Goal: Task Accomplishment & Management: Complete application form

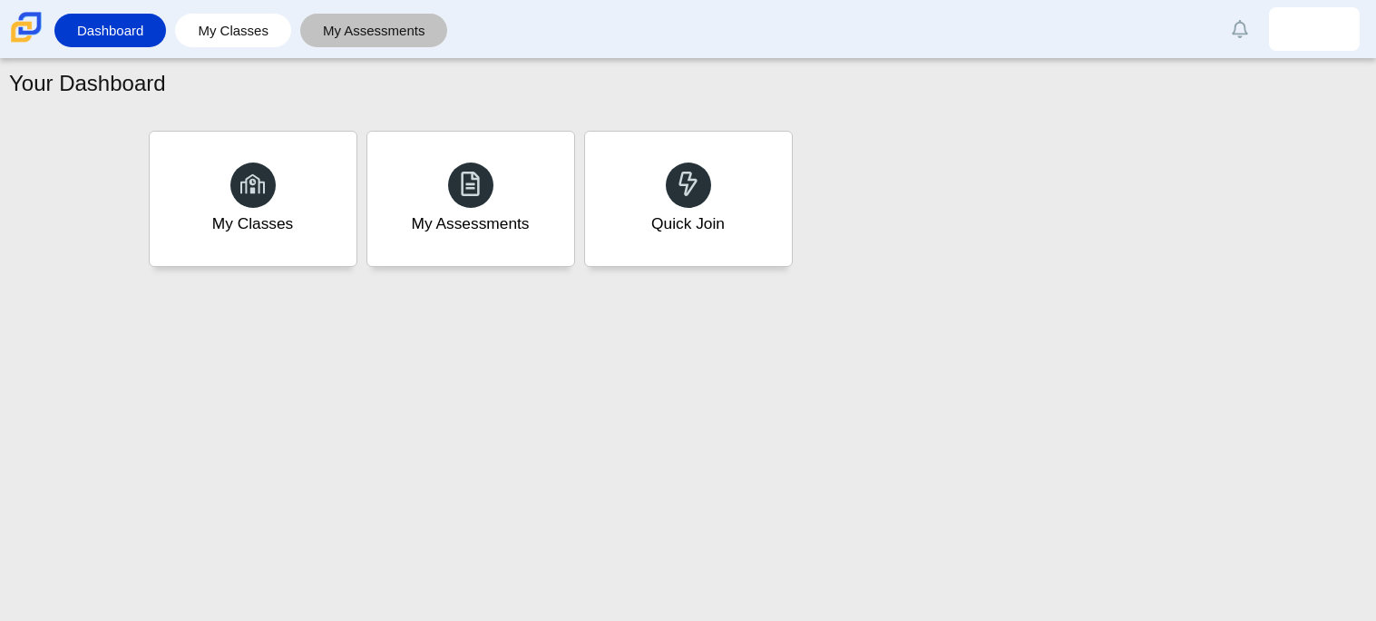
click at [346, 43] on link "My Assessments" at bounding box center [374, 31] width 130 height 34
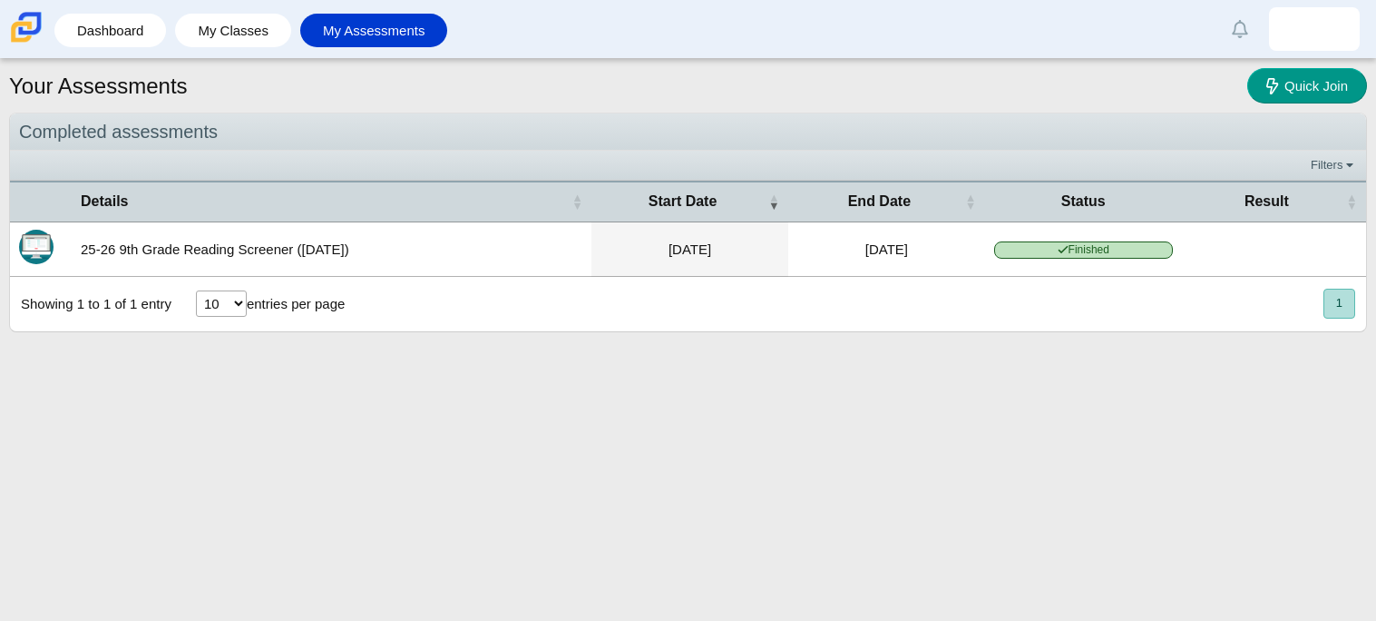
click at [1332, 311] on button "1" at bounding box center [1340, 304] width 32 height 30
click at [212, 306] on select "10 25 50 100" at bounding box center [221, 303] width 51 height 26
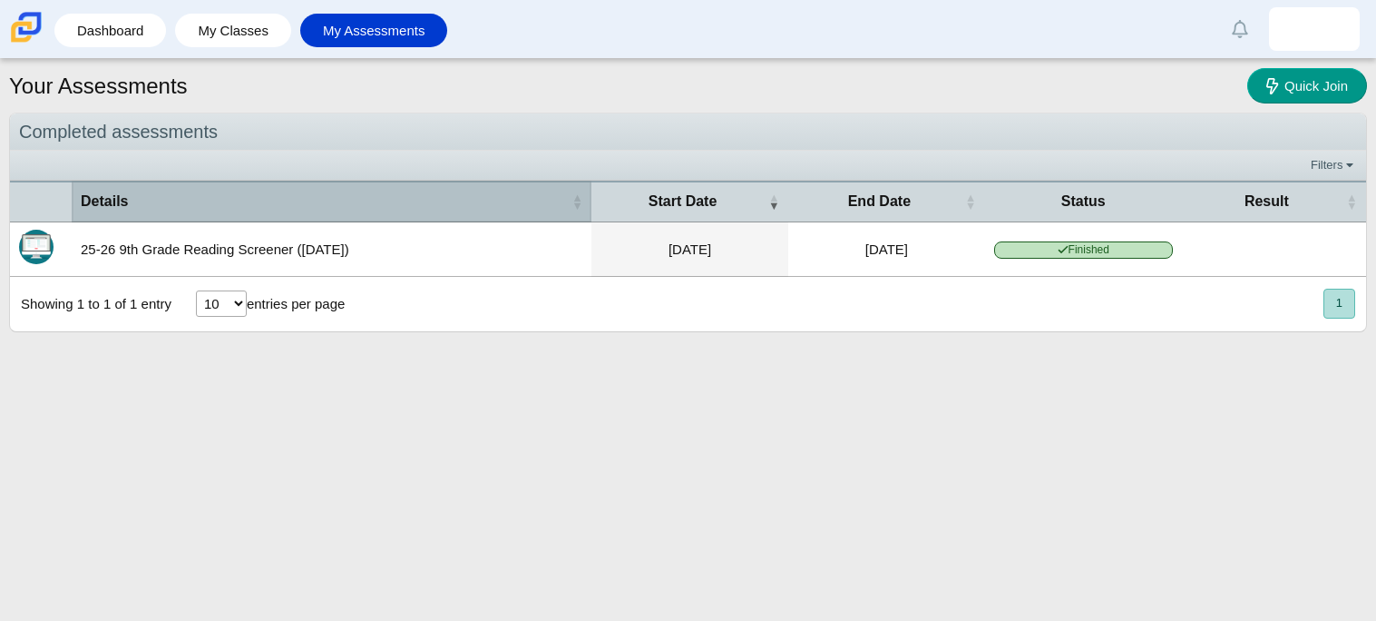
click at [352, 214] on th "Details" at bounding box center [332, 201] width 520 height 41
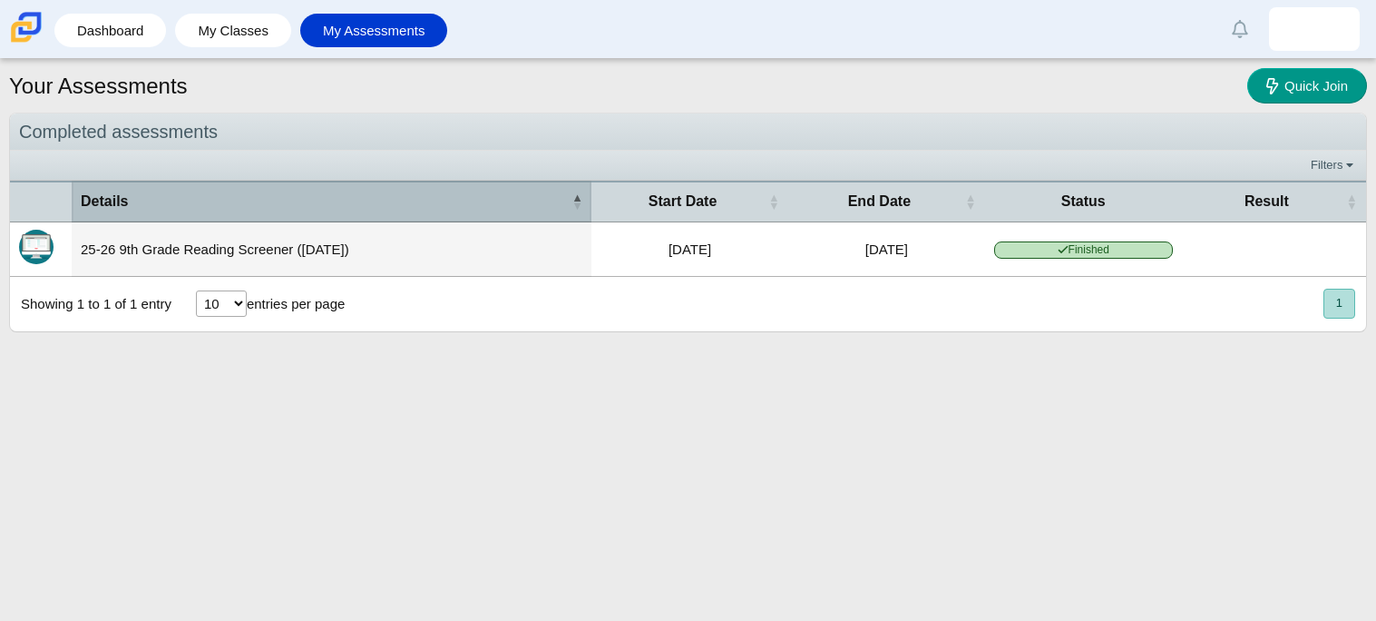
click at [352, 214] on th "Details" at bounding box center [332, 201] width 520 height 41
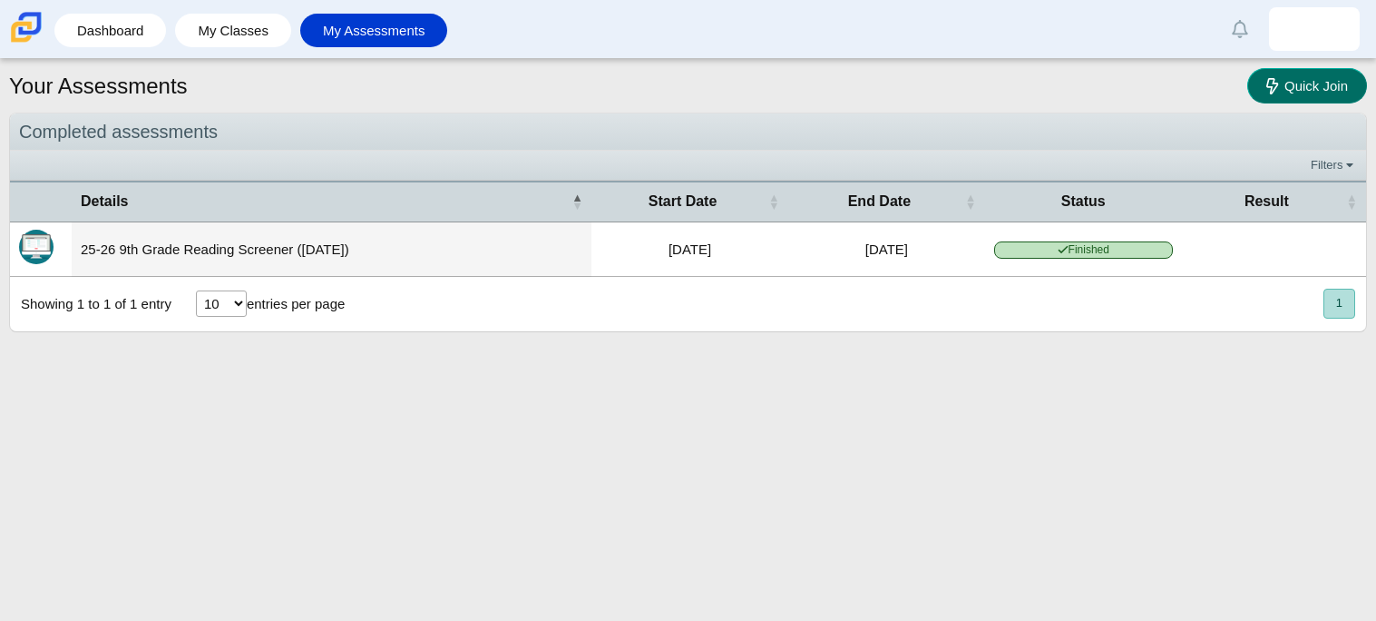
click at [1316, 83] on span "Quick Join" at bounding box center [1317, 85] width 64 height 15
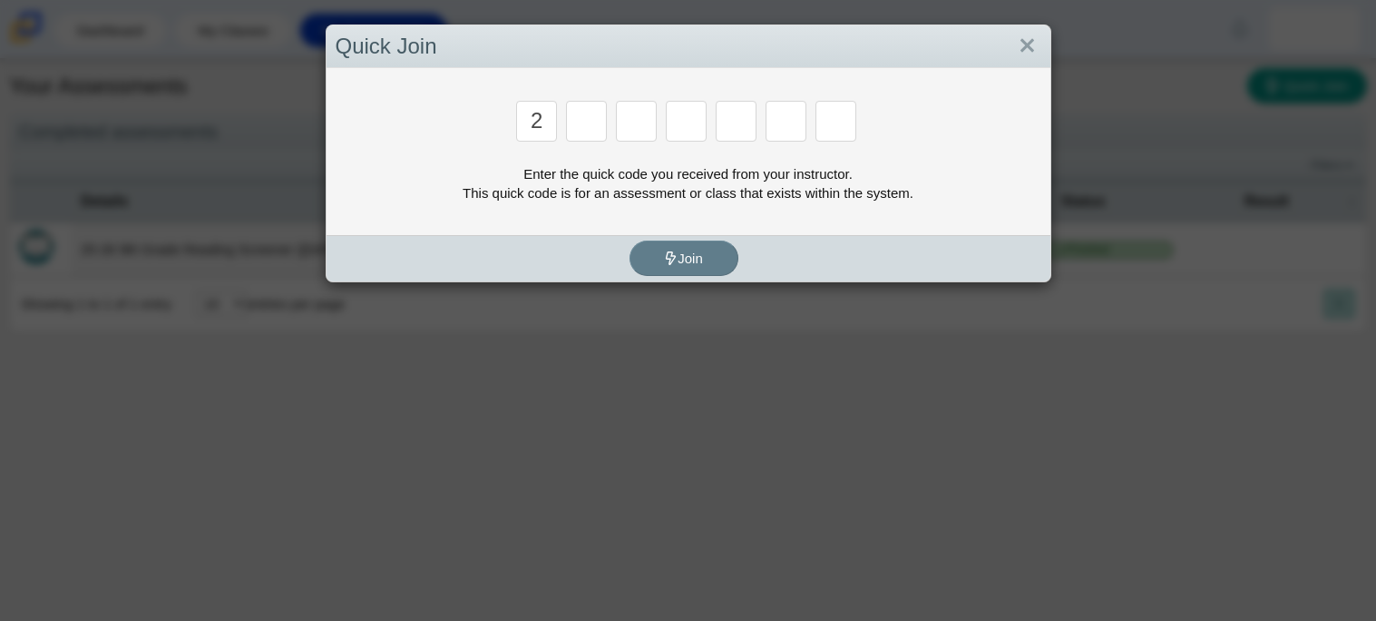
type input "2"
type input "c"
type input "u"
type input "p"
type input "s"
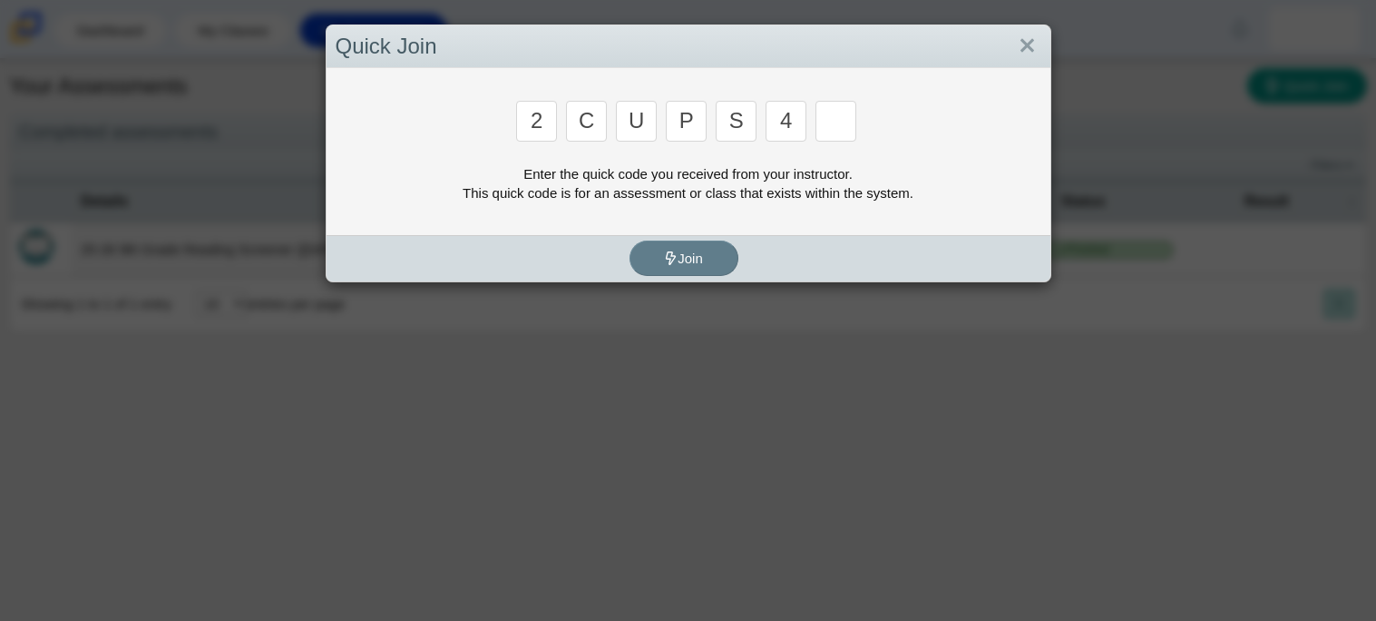
type input "4"
type input "a"
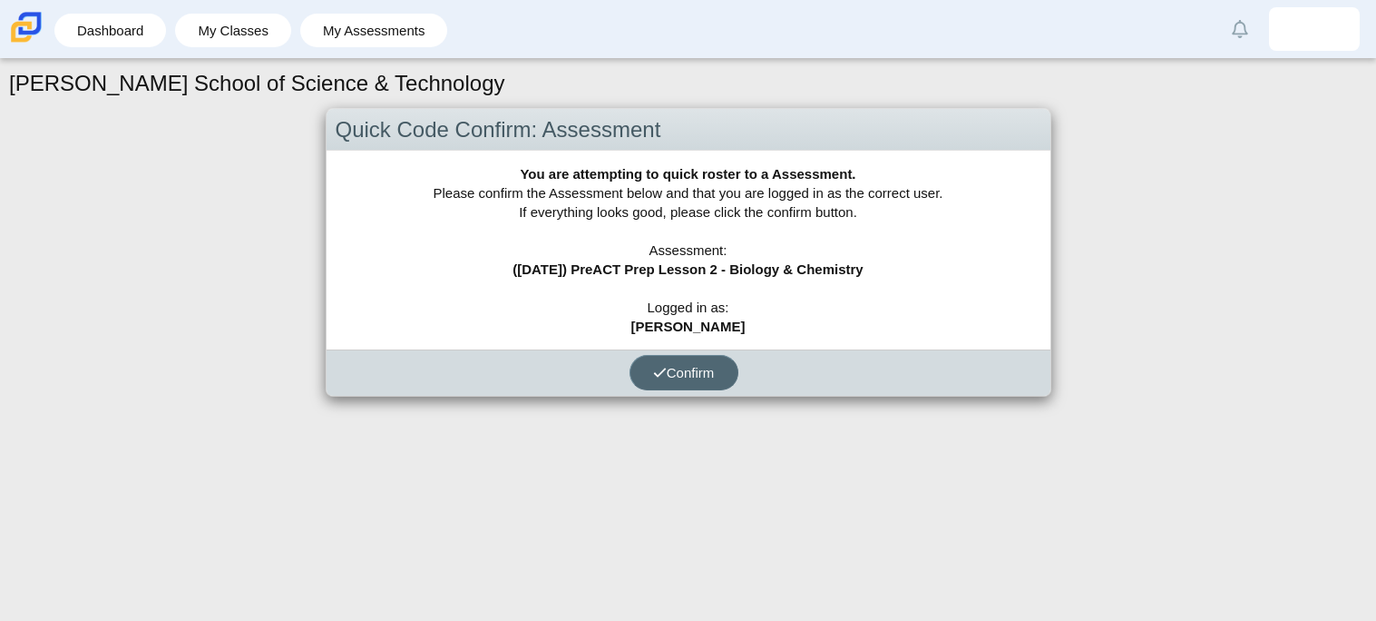
click at [680, 386] on button "Confirm" at bounding box center [684, 372] width 109 height 35
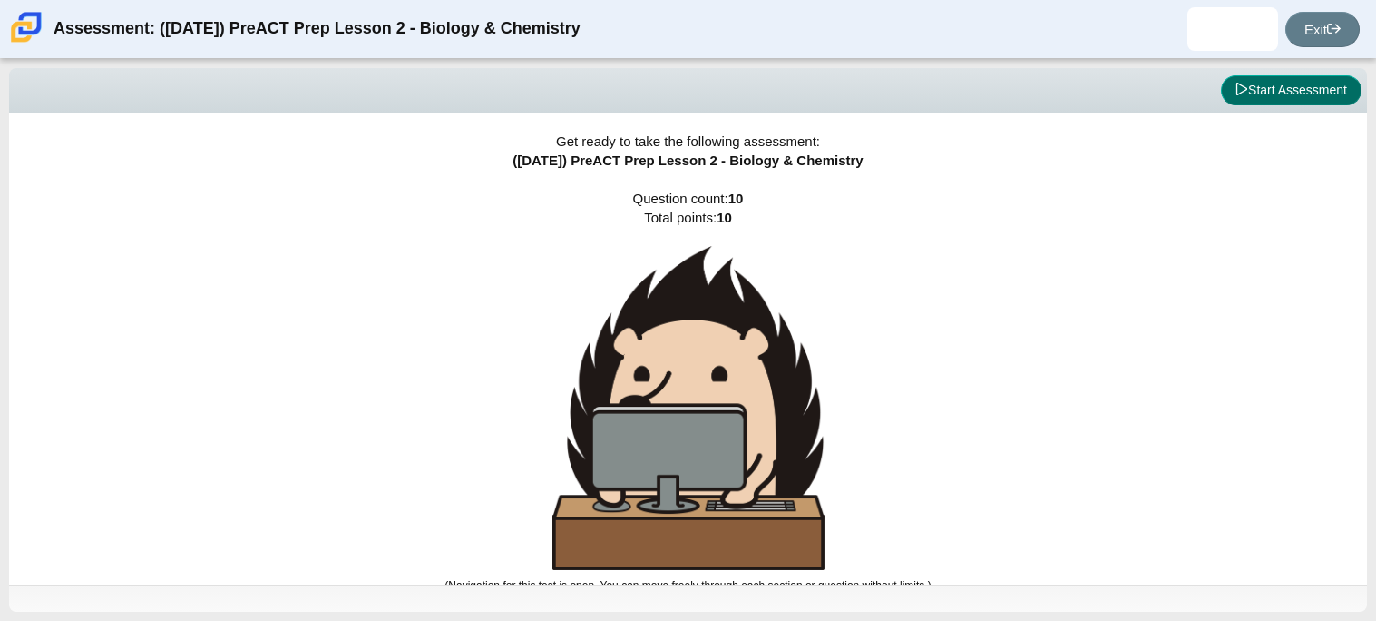
click at [1269, 101] on button "Start Assessment" at bounding box center [1291, 90] width 141 height 31
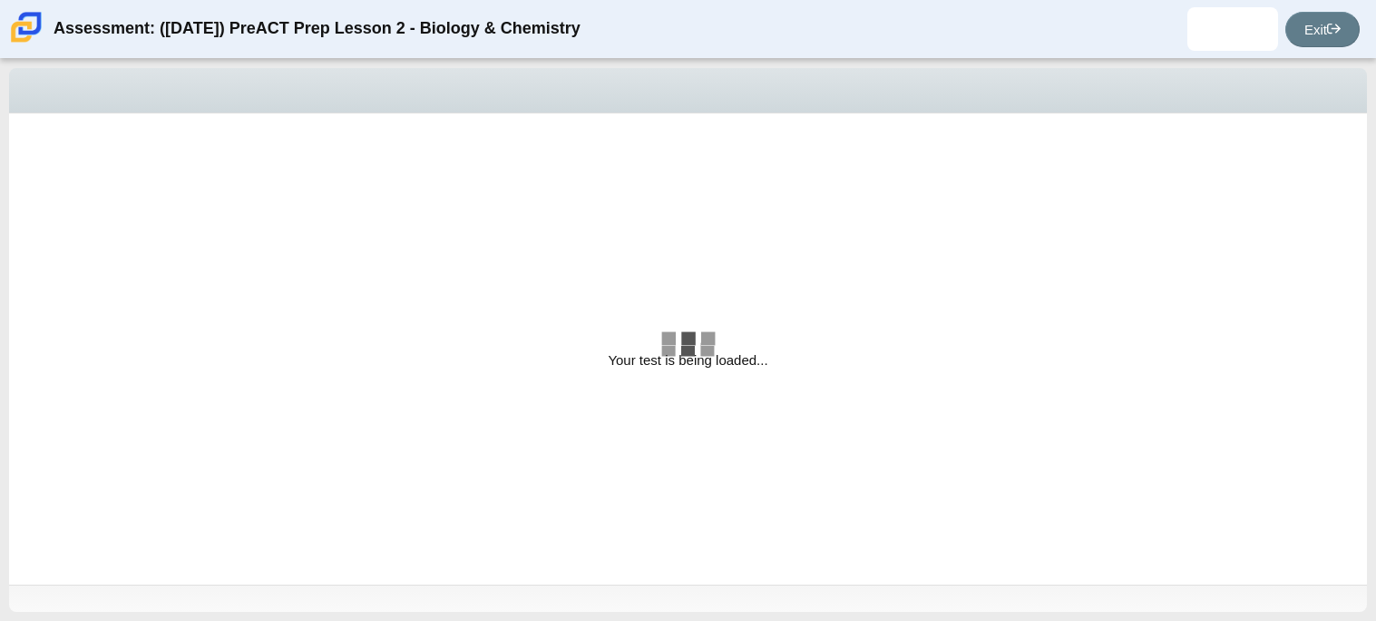
select select "88c27e0d-eae0-4ba9-ac20-9160ce6547ef"
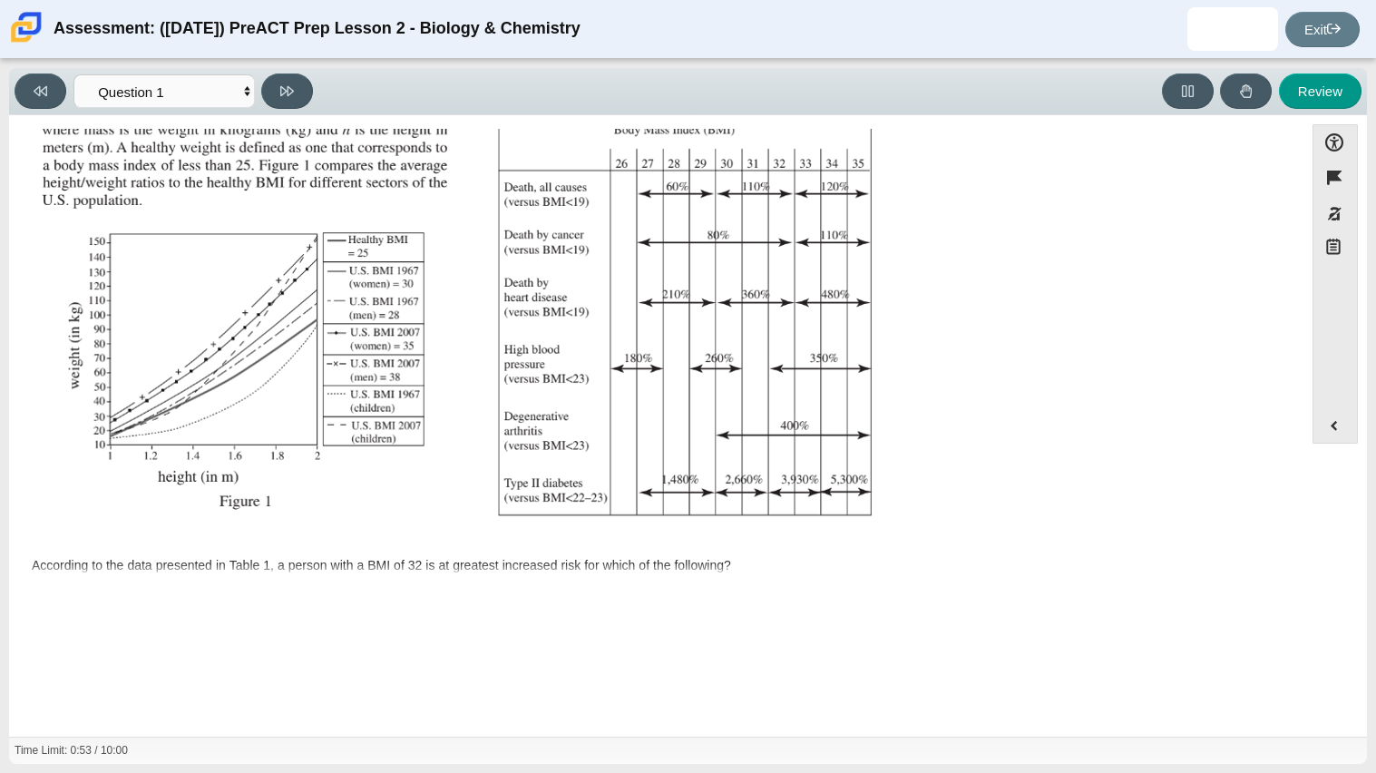
scroll to position [386, 0]
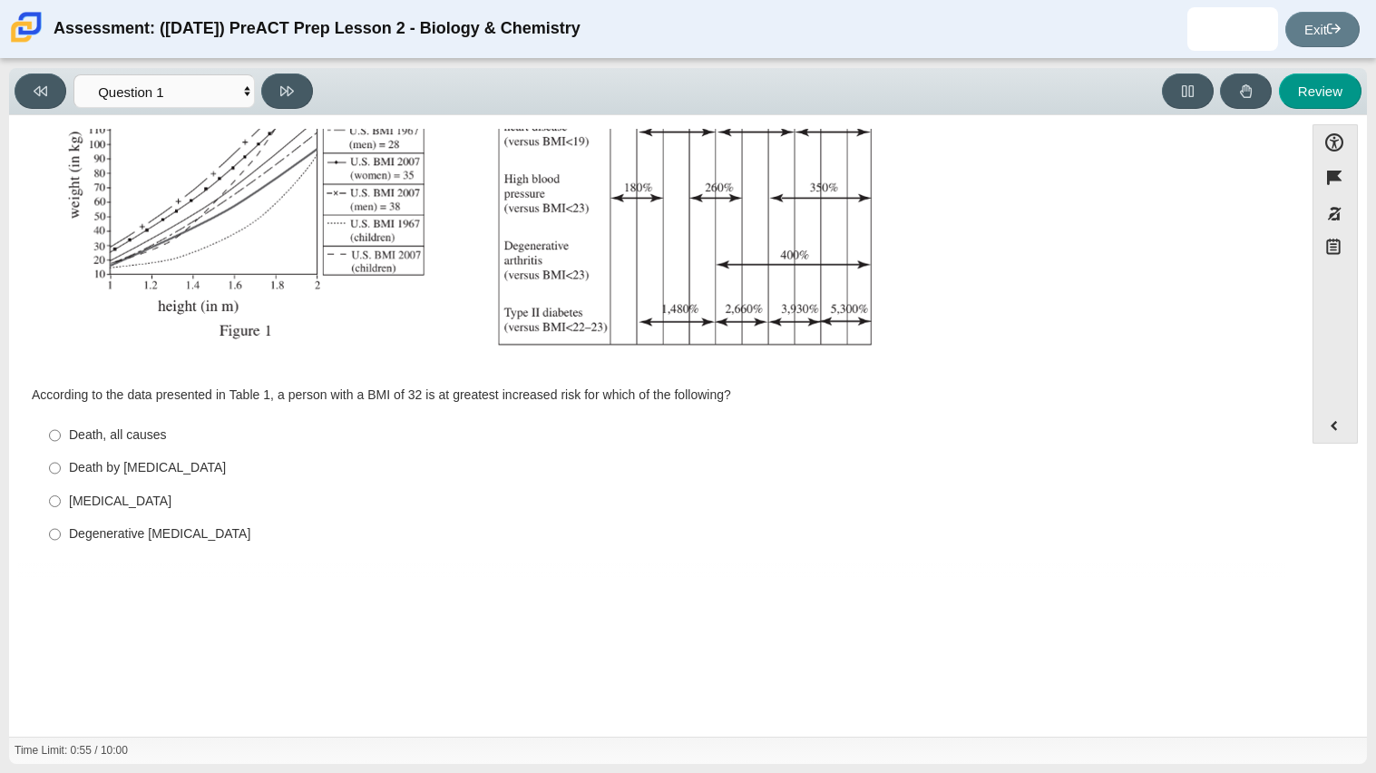
click at [161, 496] on div "Type II diabetes" at bounding box center [670, 502] width 1203 height 18
click at [61, 496] on input "Type II diabetes Type II diabetes" at bounding box center [55, 500] width 12 height 33
radio input "true"
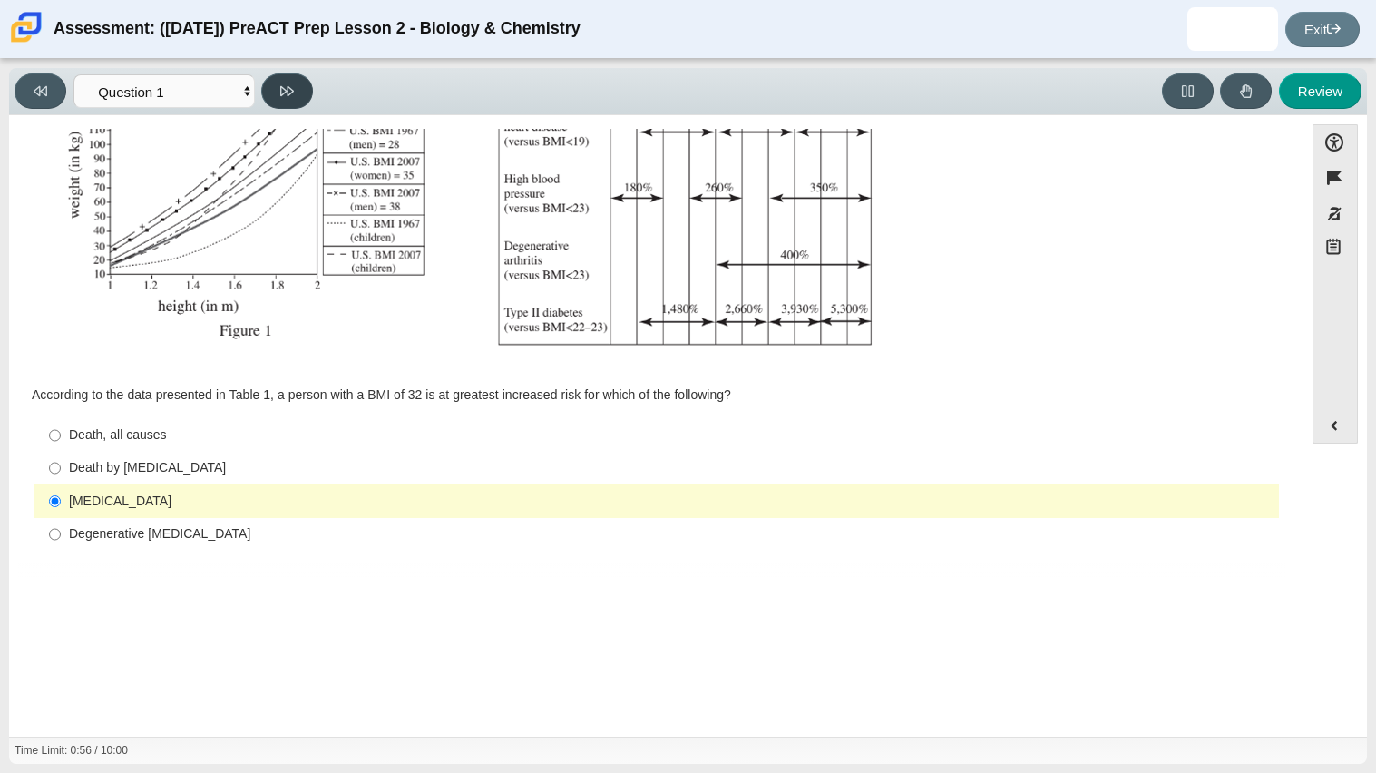
click at [281, 91] on icon at bounding box center [287, 91] width 14 height 10
select select "f31ee183-ab53-48c9-9374-3a18949ab500"
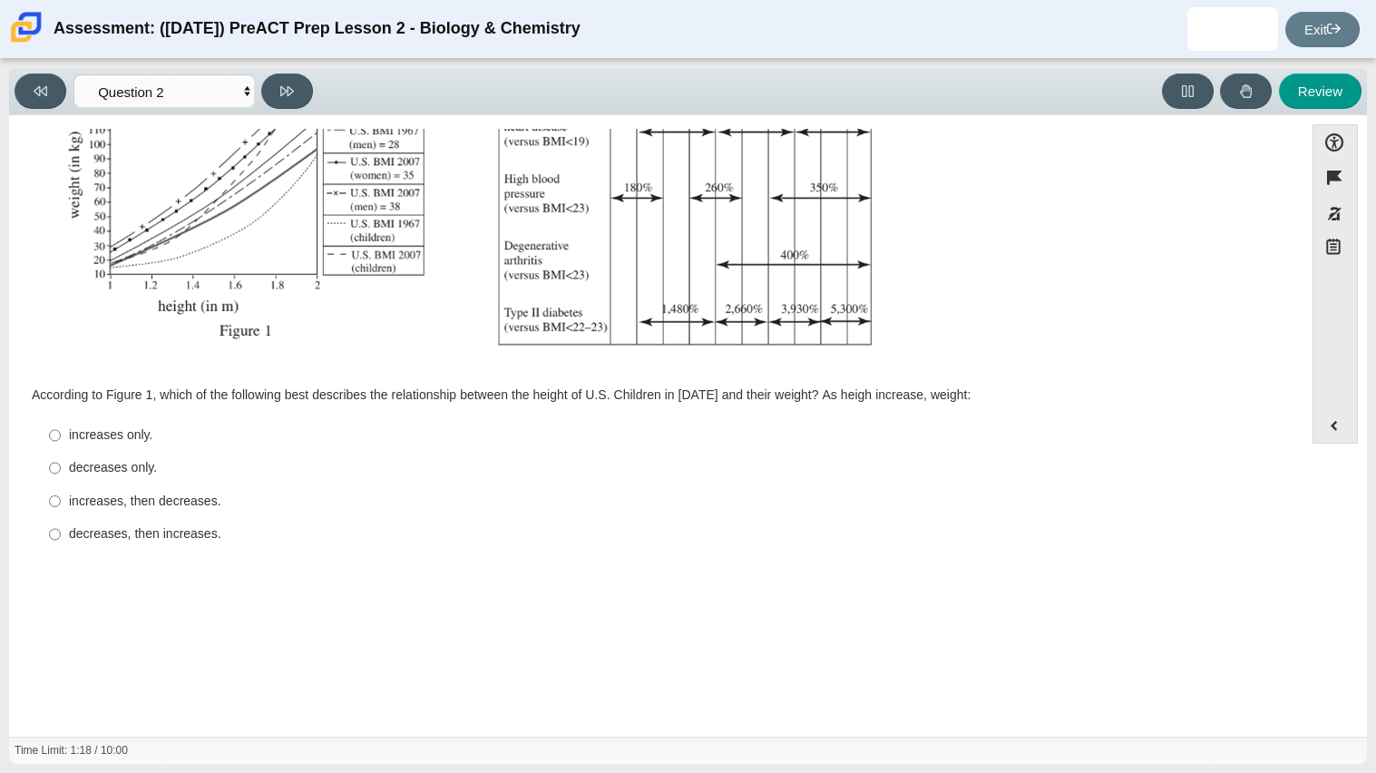
click at [159, 442] on div "increases only." at bounding box center [670, 435] width 1203 height 18
click at [61, 442] on input "increases only. increases only." at bounding box center [55, 435] width 12 height 33
radio input "true"
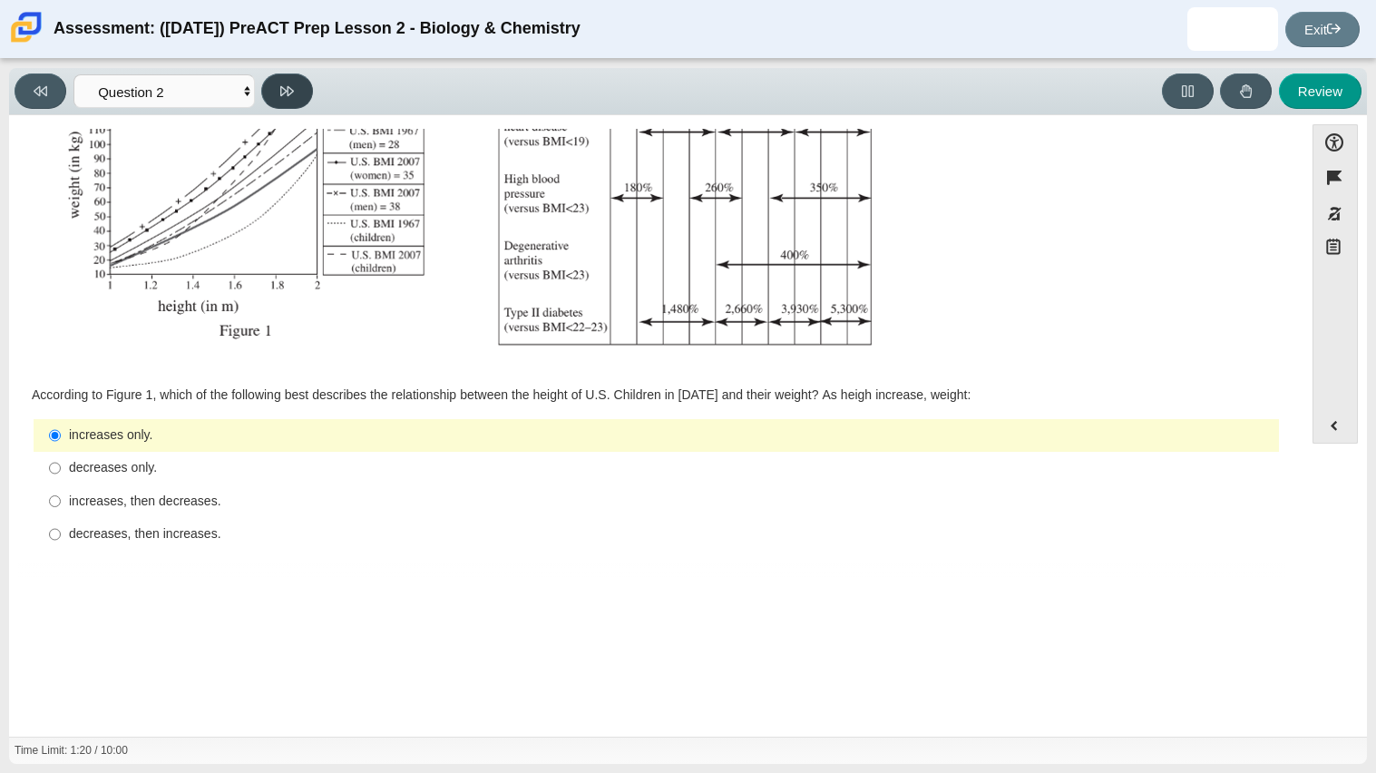
click at [293, 84] on icon at bounding box center [287, 91] width 14 height 14
select select "45e82964-709e-4180-9336-970e18221224"
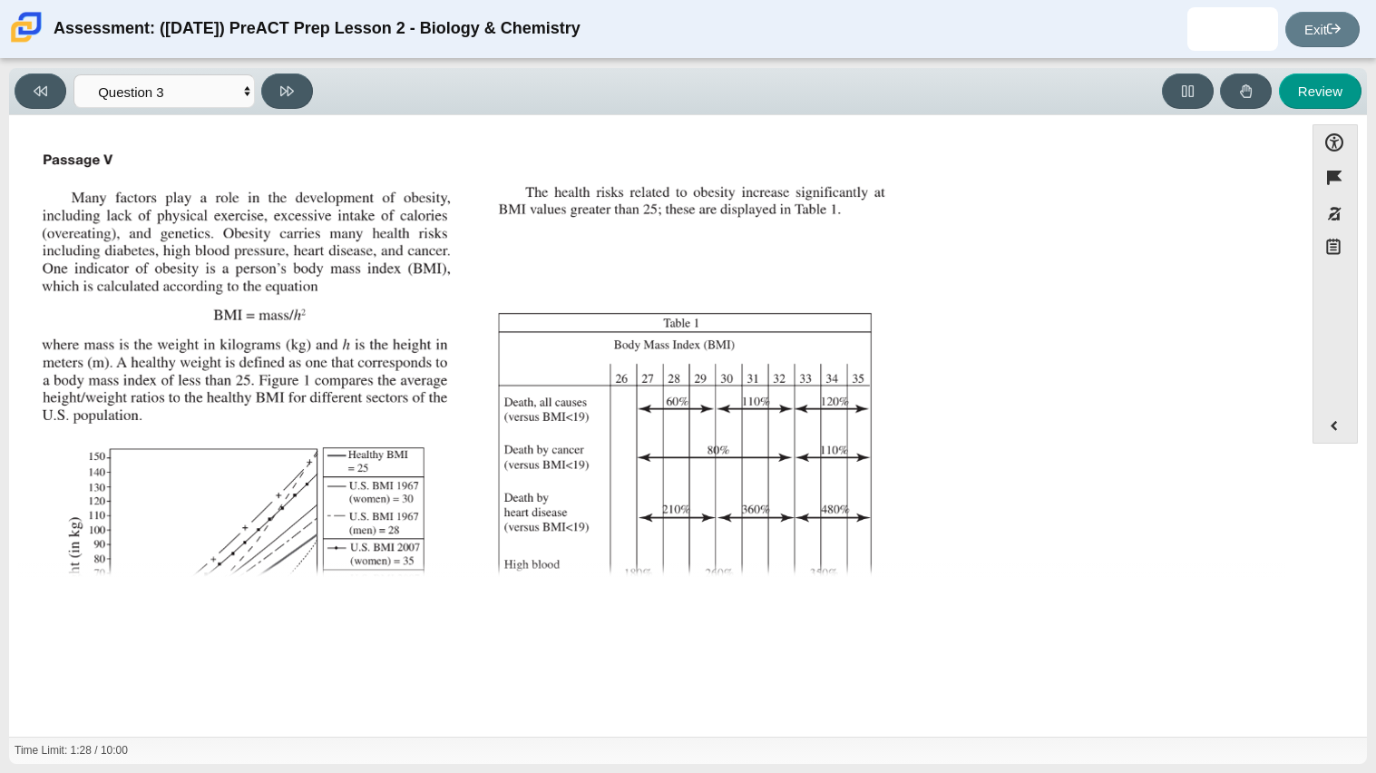
scroll to position [404, 0]
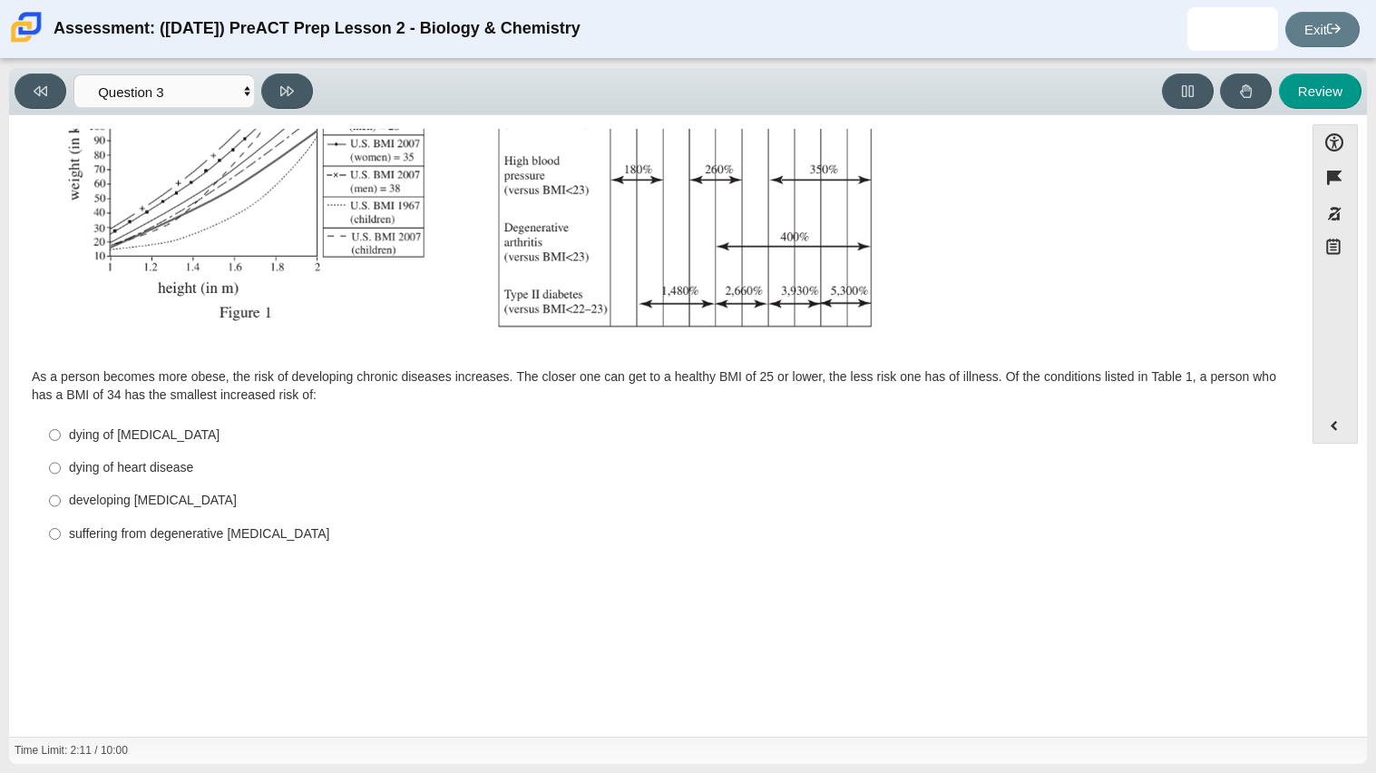
click at [176, 497] on div "developing type II diabetes" at bounding box center [670, 501] width 1203 height 18
click at [61, 497] on input "developing type II diabetes developing type II diabetes" at bounding box center [55, 500] width 12 height 33
radio input "true"
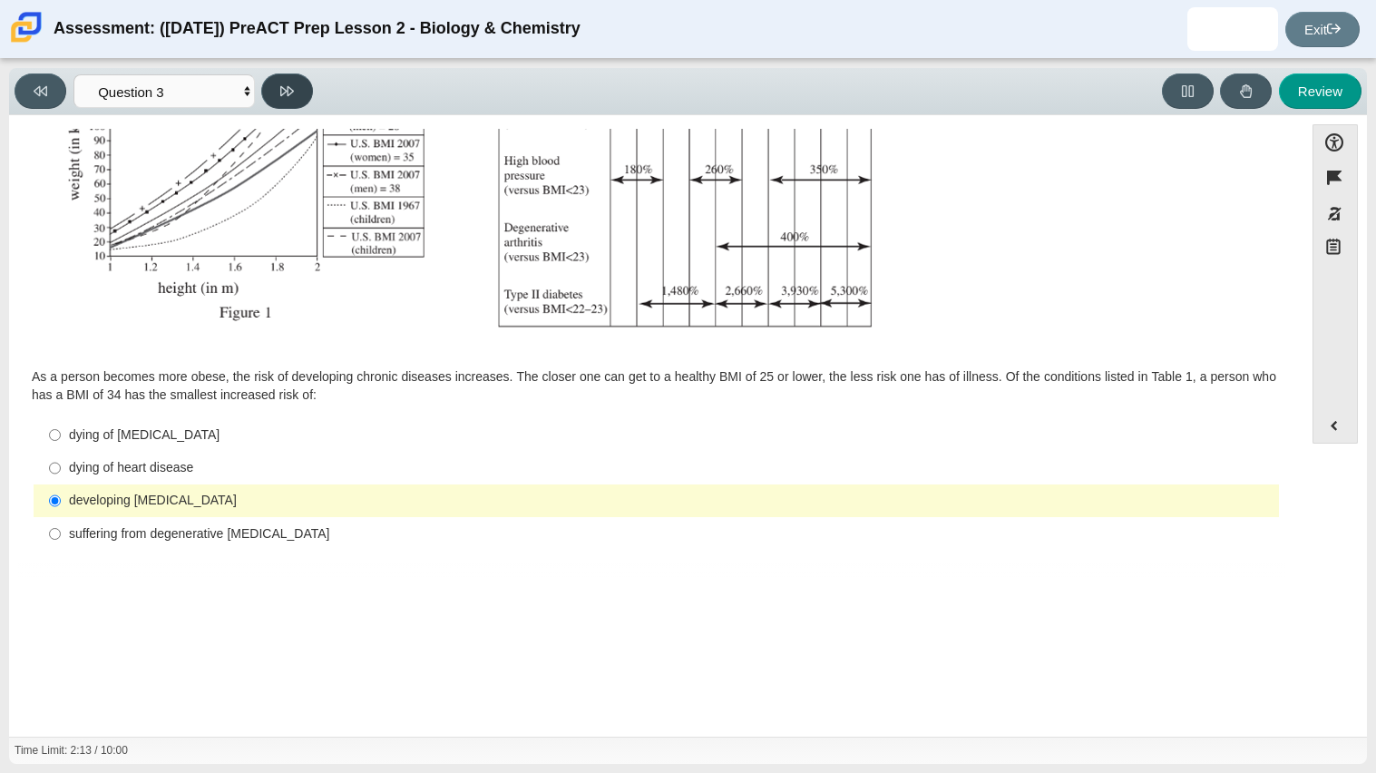
click at [289, 101] on button at bounding box center [287, 90] width 52 height 35
select select "71dcacfe-cf8b-4cdc-be22-b82c8aec5da2"
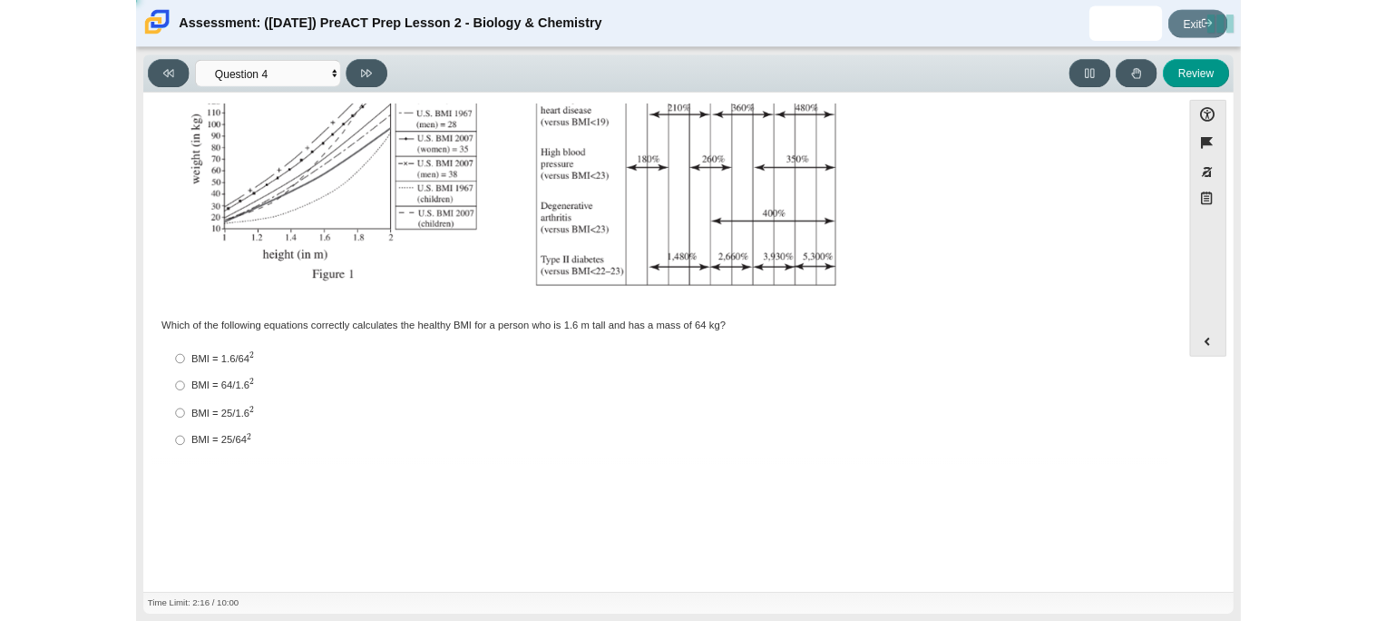
scroll to position [387, 0]
